Goal: Information Seeking & Learning: Learn about a topic

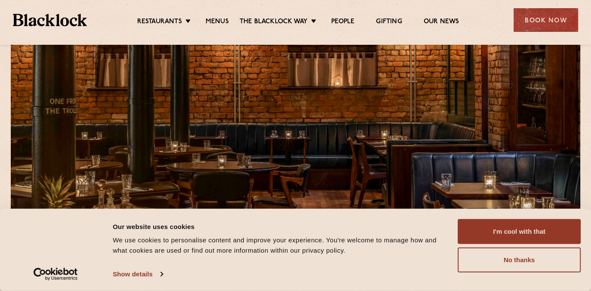
scroll to position [86, 0]
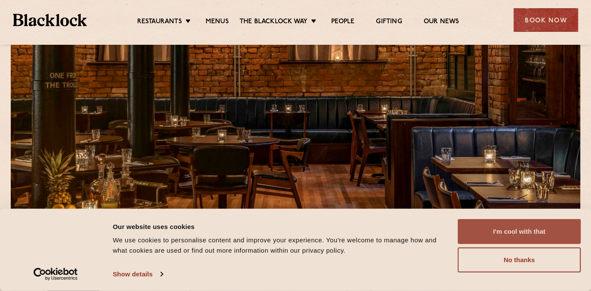
click at [523, 233] on button "I'm cool with that" at bounding box center [519, 231] width 123 height 25
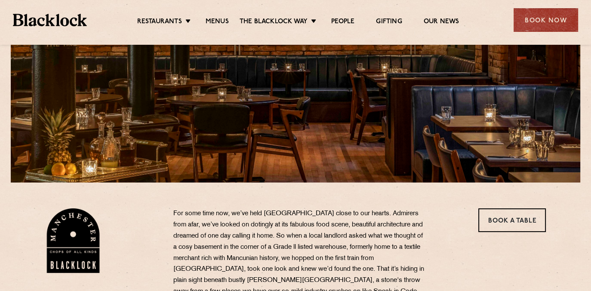
scroll to position [129, 0]
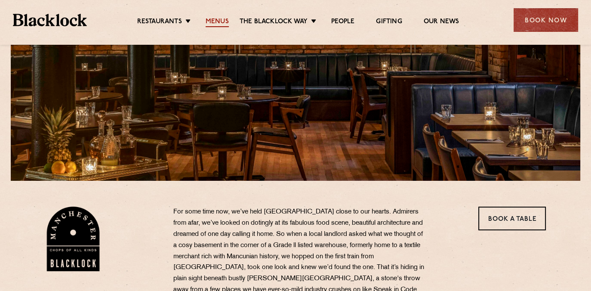
click at [226, 21] on link "Menus" at bounding box center [217, 22] width 23 height 9
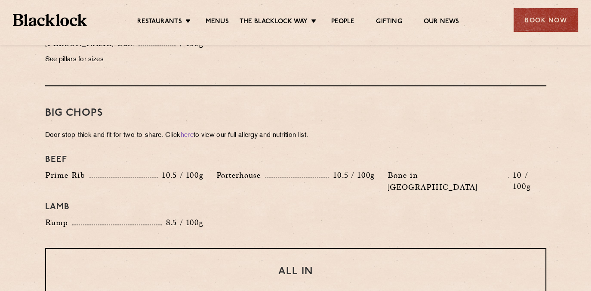
scroll to position [904, 0]
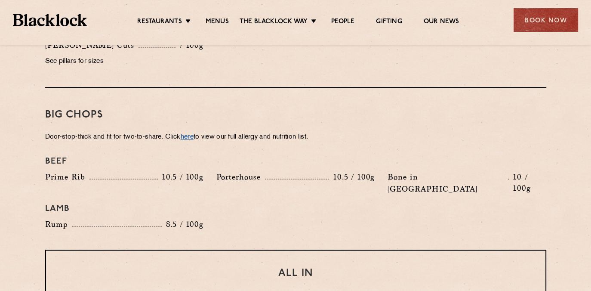
click at [193, 134] on link "here" at bounding box center [187, 137] width 13 height 6
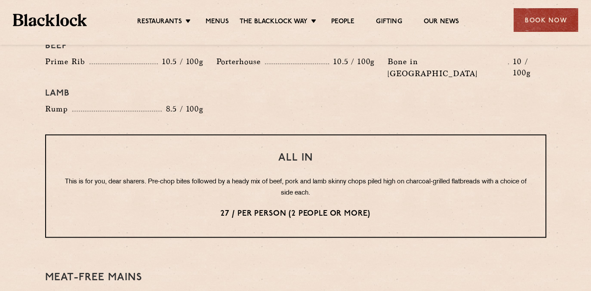
scroll to position [1033, 0]
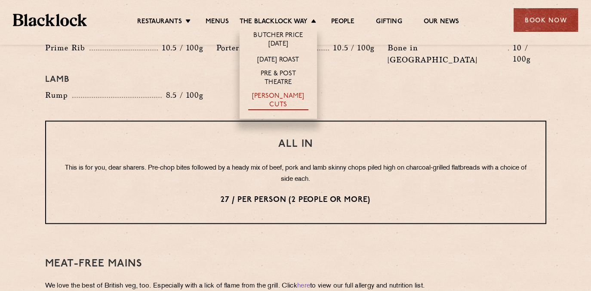
click at [293, 97] on link "[PERSON_NAME] Cuts" at bounding box center [278, 101] width 60 height 18
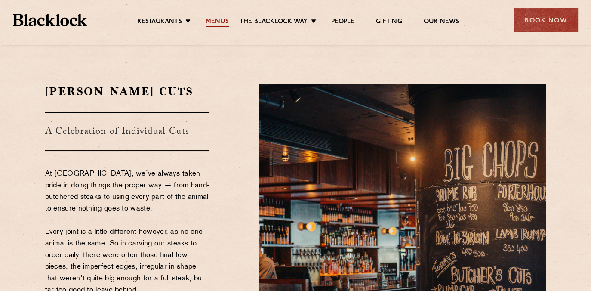
click at [220, 18] on link "Menus" at bounding box center [217, 22] width 23 height 9
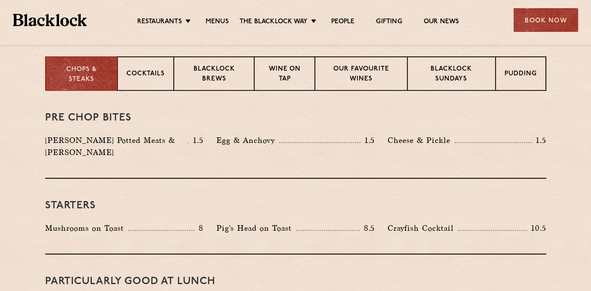
scroll to position [344, 0]
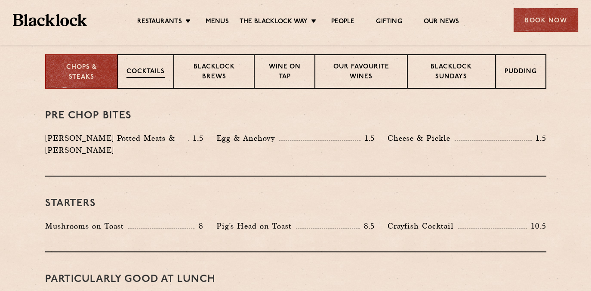
click at [139, 65] on div "Cocktails" at bounding box center [146, 71] width 56 height 34
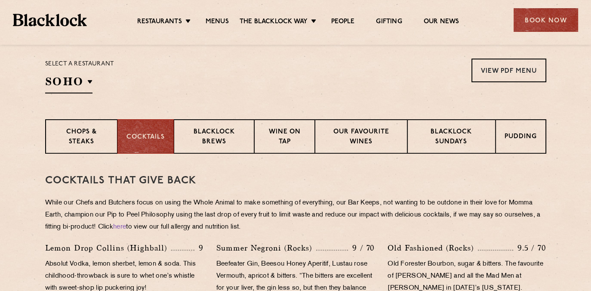
scroll to position [315, 0]
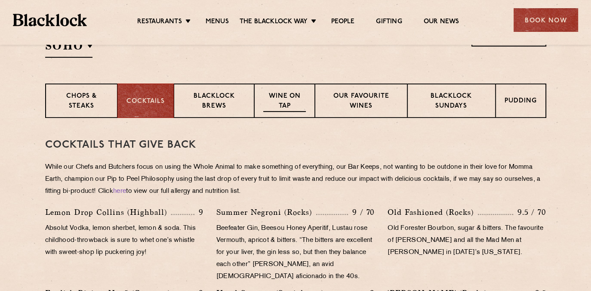
click at [291, 104] on p "Wine on Tap" at bounding box center [284, 102] width 42 height 20
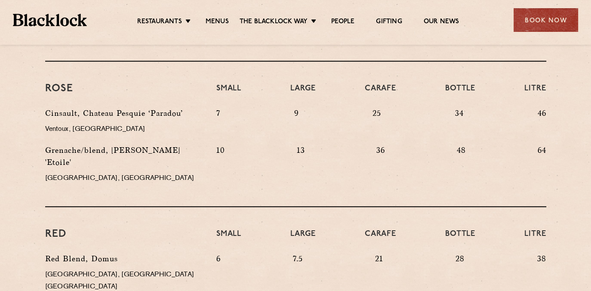
scroll to position [401, 0]
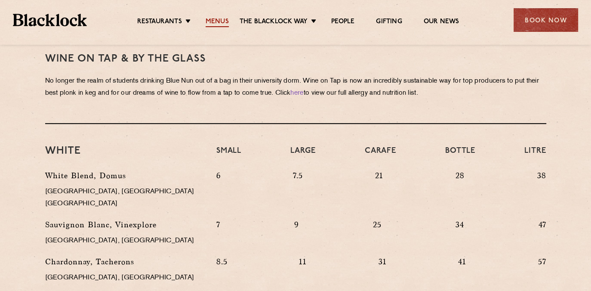
click at [226, 21] on link "Menus" at bounding box center [217, 22] width 23 height 9
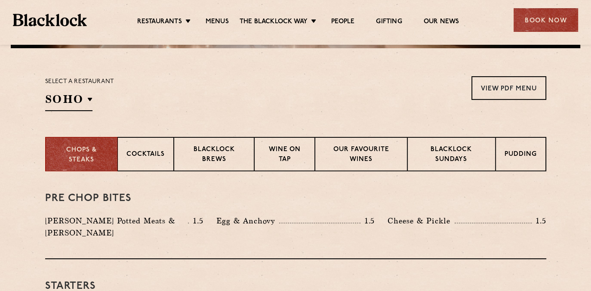
scroll to position [258, 0]
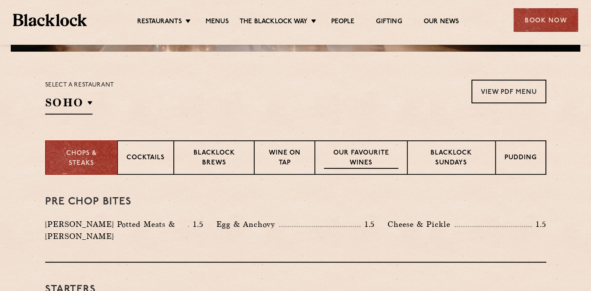
click at [368, 158] on p "Our favourite wines" at bounding box center [361, 159] width 74 height 20
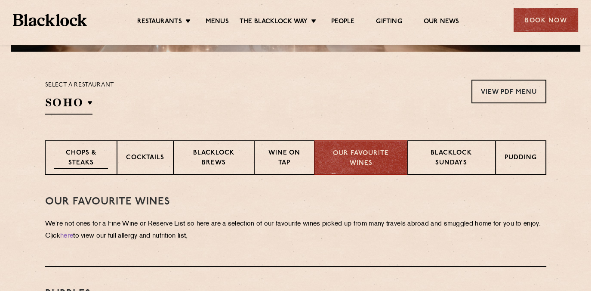
click at [78, 155] on p "Chops & Steaks" at bounding box center [81, 159] width 54 height 20
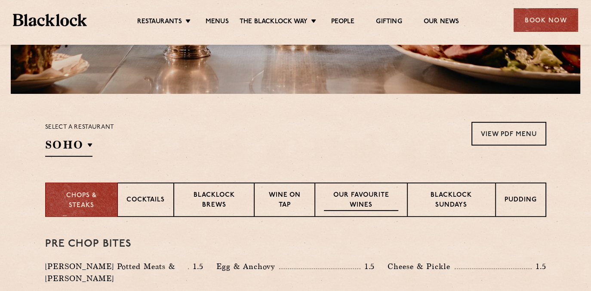
scroll to position [185, 0]
